Goal: Task Accomplishment & Management: Use online tool/utility

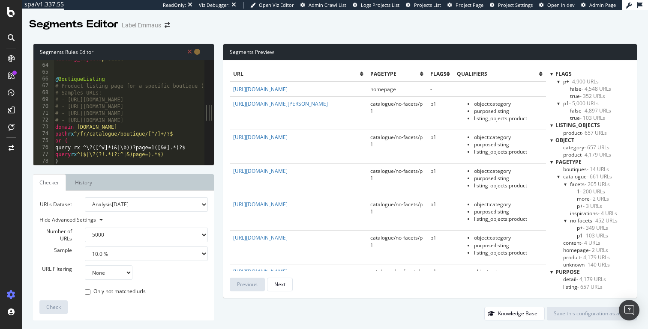
select select "5000"
select select "10"
click at [176, 98] on div "listing_objects product @ BoutiqueListing # Product listing page for a specific…" at bounding box center [234, 114] width 361 height 119
click at [139, 87] on div "listing_objects product @ BoutiqueListing # Product listing page for a specific…" at bounding box center [234, 114] width 361 height 119
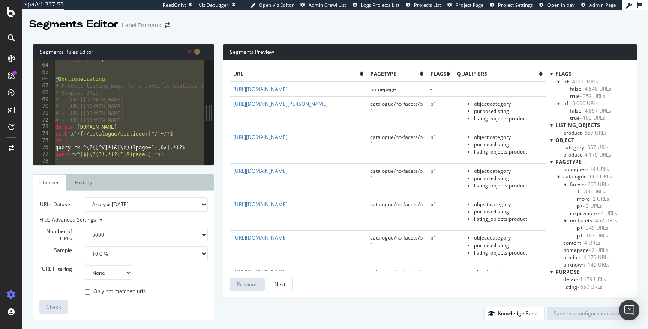
paste textarea "resource"
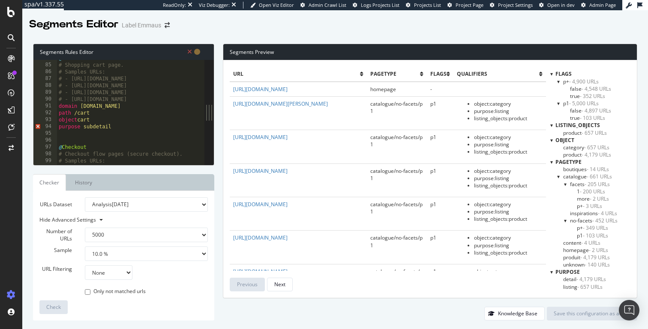
scroll to position [574, 0]
click at [96, 128] on div "@ Cart # Shopping cart page. # Samples URLs: # - [URL][DOMAIN_NAME] # - [URL][D…" at bounding box center [368, 114] width 623 height 119
type textarea "purpose subdetail"
click at [119, 126] on div "@ Cart # Shopping cart page. # Samples URLs: # - [URL][DOMAIN_NAME] # - [URL][D…" at bounding box center [368, 114] width 623 height 119
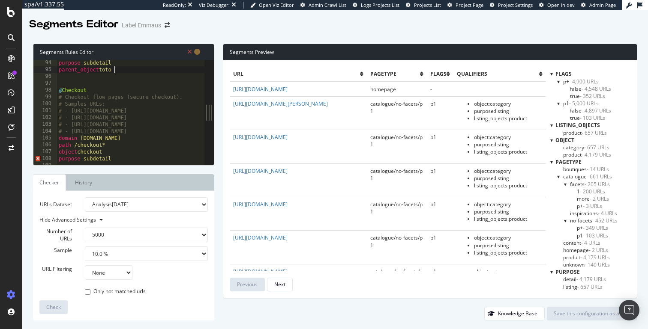
scroll to position [630, 0]
click at [93, 78] on div "path /cart object cart purpose subdetail parent_object toto @ Checkout # Checko…" at bounding box center [367, 113] width 623 height 119
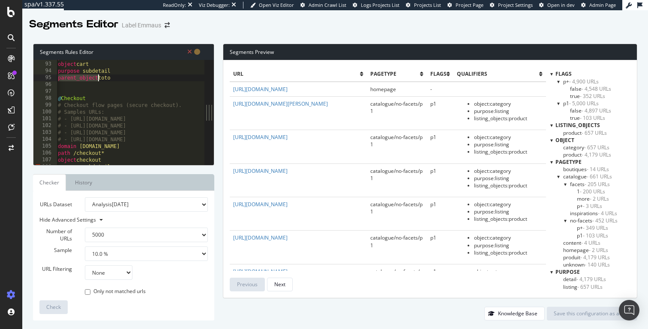
type textarea "parent_object toto"
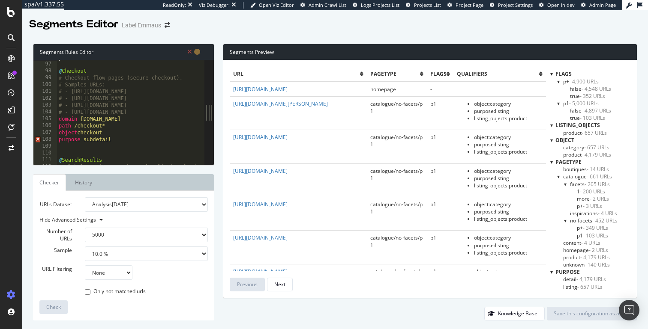
scroll to position [665, 0]
click at [78, 137] on div "@ Checkout # Checkout flow pages (secure checkout). # Samples URLs: # - [URL][D…" at bounding box center [368, 119] width 623 height 119
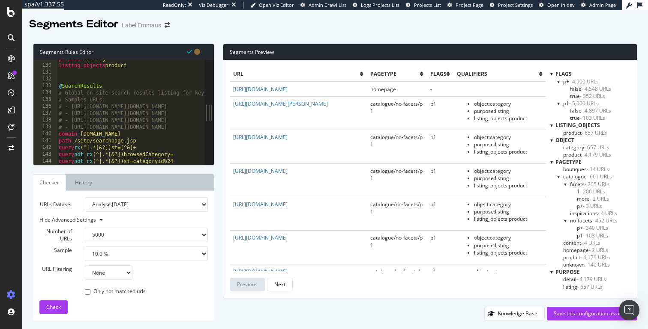
scroll to position [872, 0]
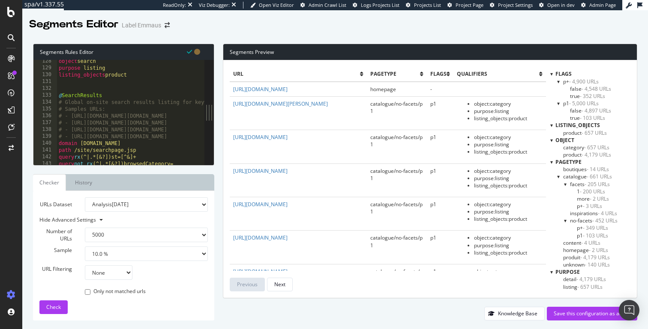
click at [107, 67] on div "object search purpose listing listing_objects product @ SearchResults # Global …" at bounding box center [368, 117] width 623 height 119
type textarea "object home purpose resource"
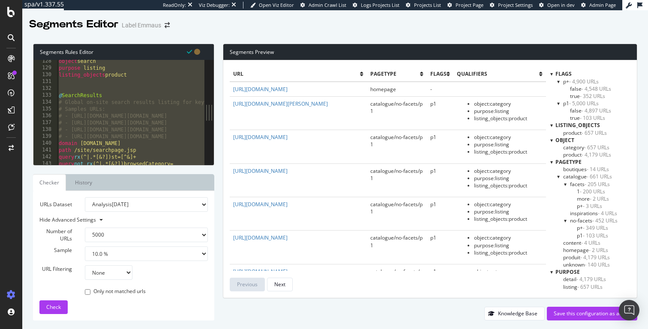
paste textarea "Cursor at row 419"
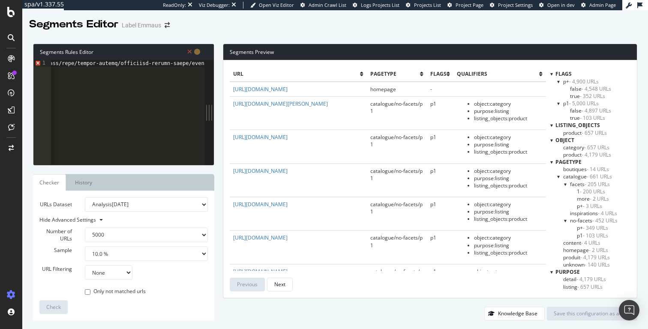
click at [214, 66] on span "<click to see more...>" at bounding box center [250, 64] width 73 height 8
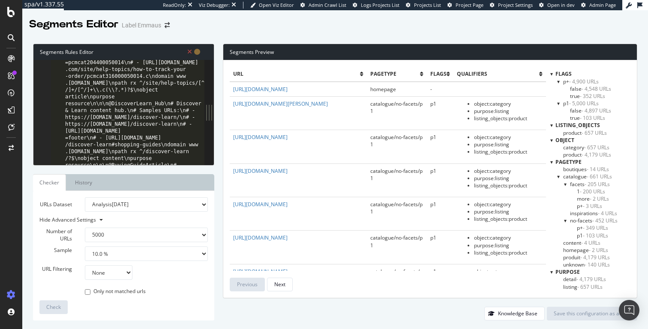
scroll to position [1597, 0]
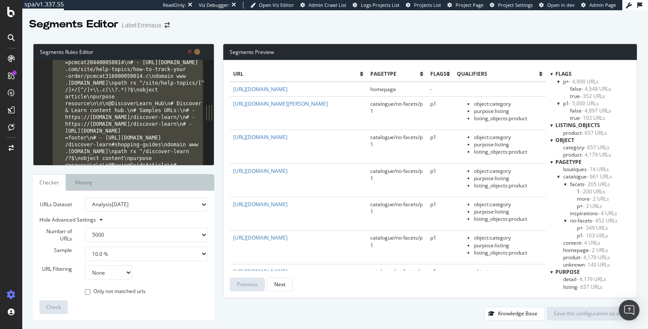
paste textarea "purpose resource"
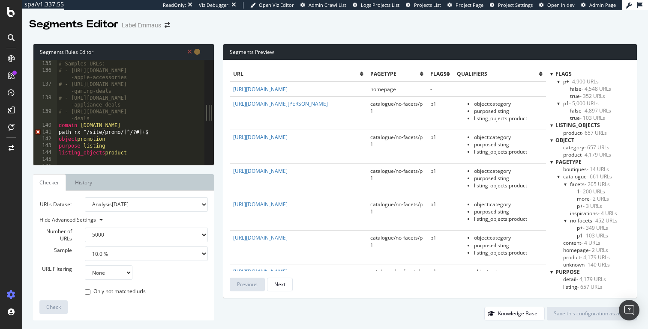
scroll to position [1456, 0]
click at [125, 128] on div "# Samples URLs: # - [URL][DOMAIN_NAME] -apple-accessories # - [URL][DOMAIN_NAME…" at bounding box center [130, 116] width 147 height 119
click at [141, 129] on div "# Samples URLs: # - [URL][DOMAIN_NAME] -apple-accessories # - [URL][DOMAIN_NAME…" at bounding box center [130, 116] width 147 height 119
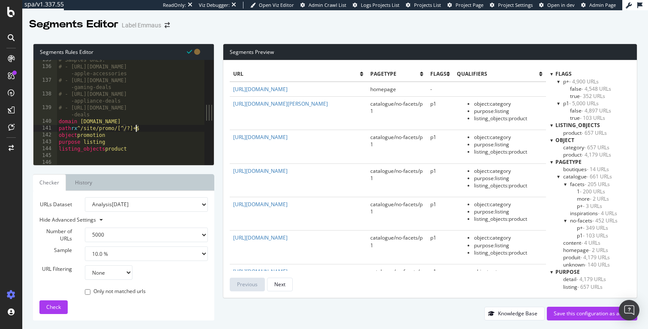
type textarea "path rx ^/site/promo/[^/?#]+$"
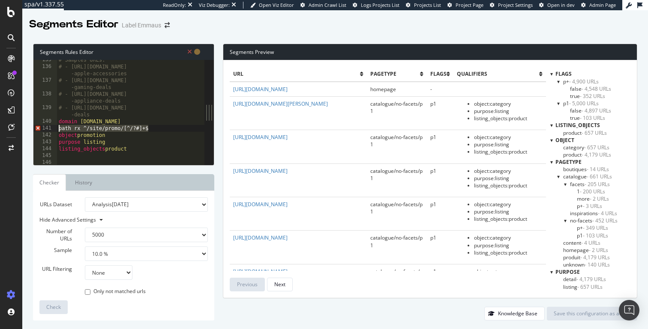
drag, startPoint x: 158, startPoint y: 130, endPoint x: 55, endPoint y: 130, distance: 103.2
click at [55, 130] on div "path rx ^/site/promo/[^/?#]+$ 135 136 137 138 139 140 141 142 143 144 145 146 1…" at bounding box center [118, 112] width 171 height 105
click at [154, 126] on div "# Samples URLs: # - [URL][DOMAIN_NAME] -apple-accessories # - [URL][DOMAIN_NAME…" at bounding box center [130, 116] width 147 height 119
